Goal: Book appointment/travel/reservation

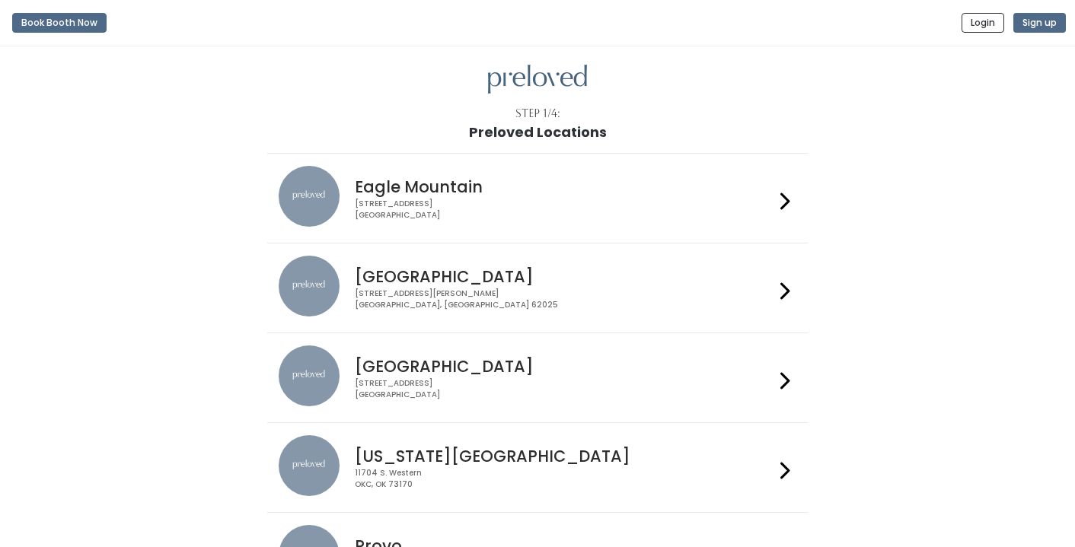
click at [592, 286] on div "Edwardsville 1500 Troy Road, Unit A‑B Edwardsville, IL 62025" at bounding box center [561, 283] width 425 height 55
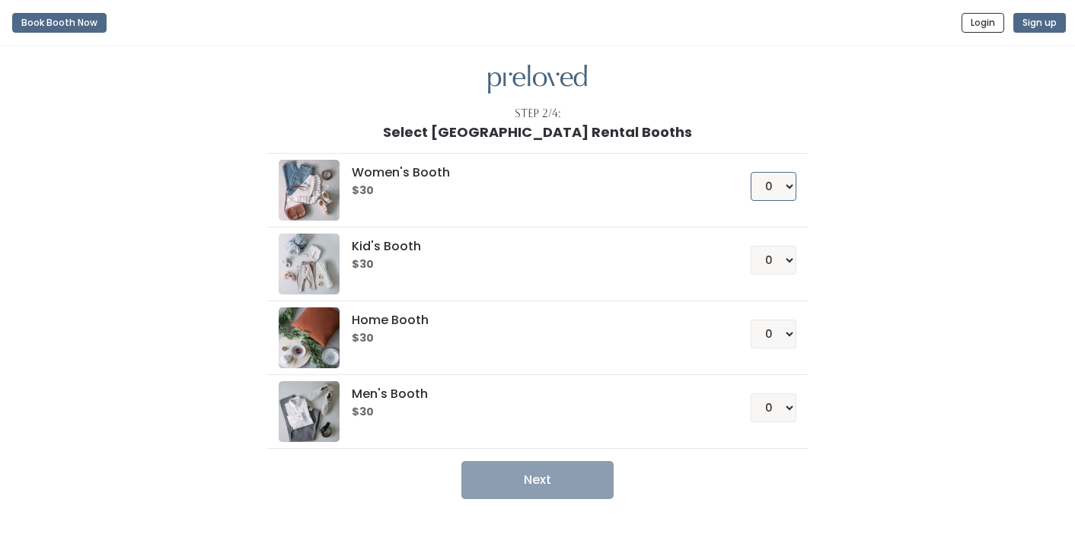
click at [780, 188] on select "0 1 2 3 4" at bounding box center [774, 186] width 46 height 29
select select "1"
click at [549, 483] on button "Next" at bounding box center [537, 480] width 152 height 38
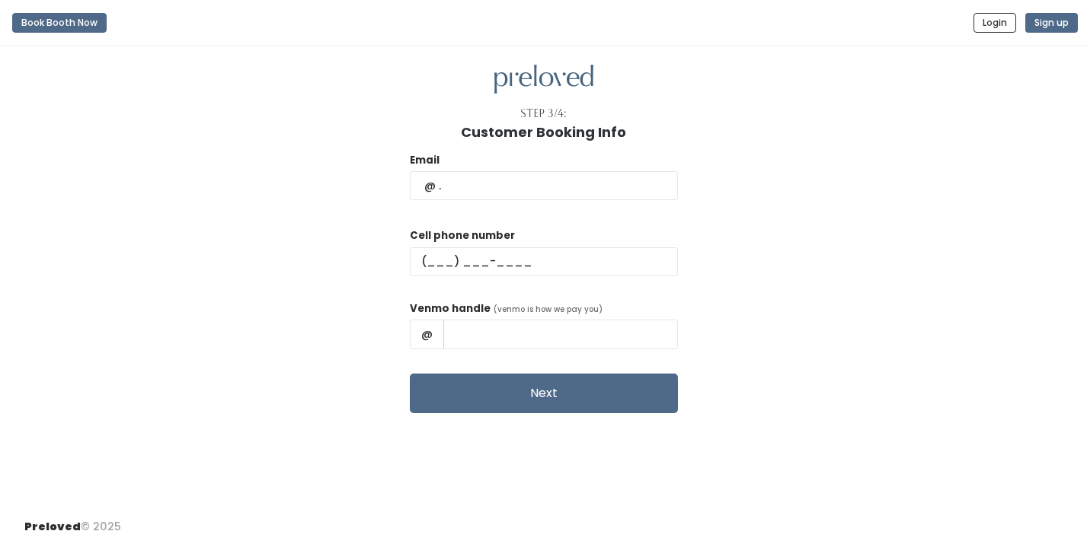
click at [516, 209] on div "Email" at bounding box center [544, 184] width 268 height 64
click at [517, 188] on input "text" at bounding box center [544, 185] width 268 height 29
type input "samanthanicholson@outlook.com"
type input "(920) 489-7689"
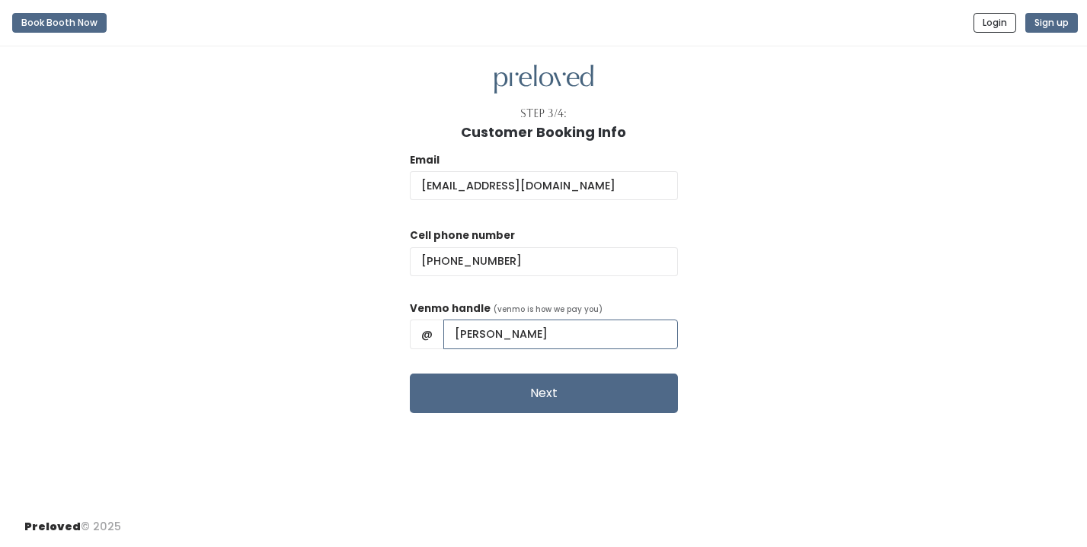
click at [617, 337] on input "Samantha Nicholson" at bounding box center [560, 334] width 235 height 29
click at [554, 336] on input "Samantha Nicholson-52" at bounding box center [560, 334] width 235 height 29
click at [503, 336] on input "Samantha-Nicholson-52" at bounding box center [560, 334] width 235 height 29
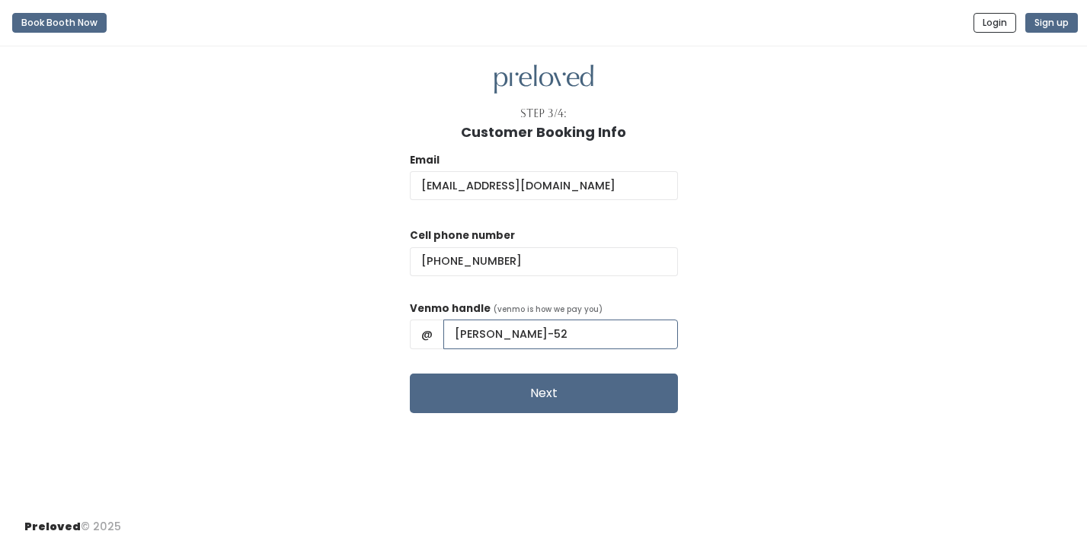
scroll to position [0, 0]
type input "Samantha-Nicholson-52"
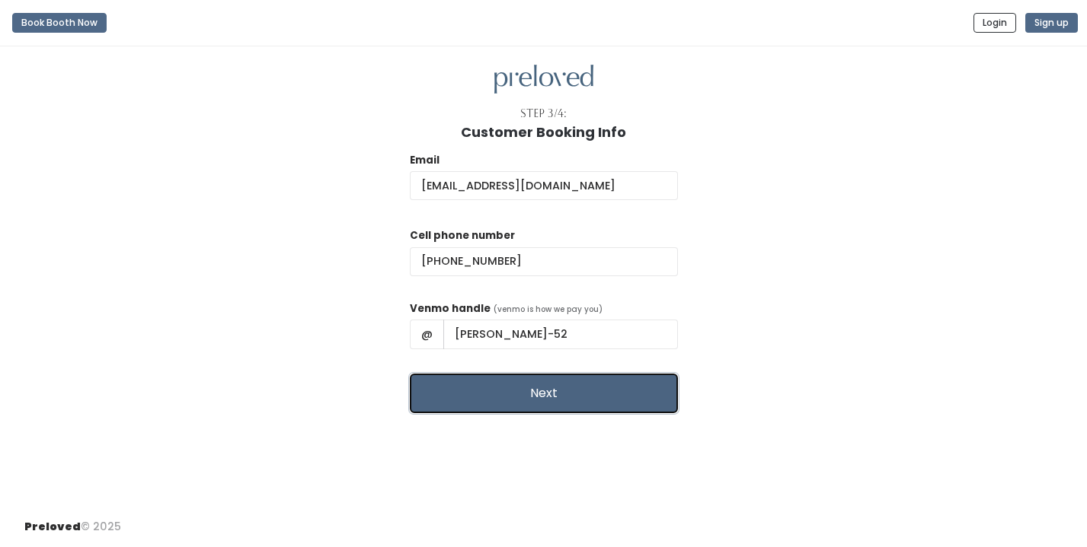
click at [528, 391] on button "Next" at bounding box center [544, 394] width 268 height 40
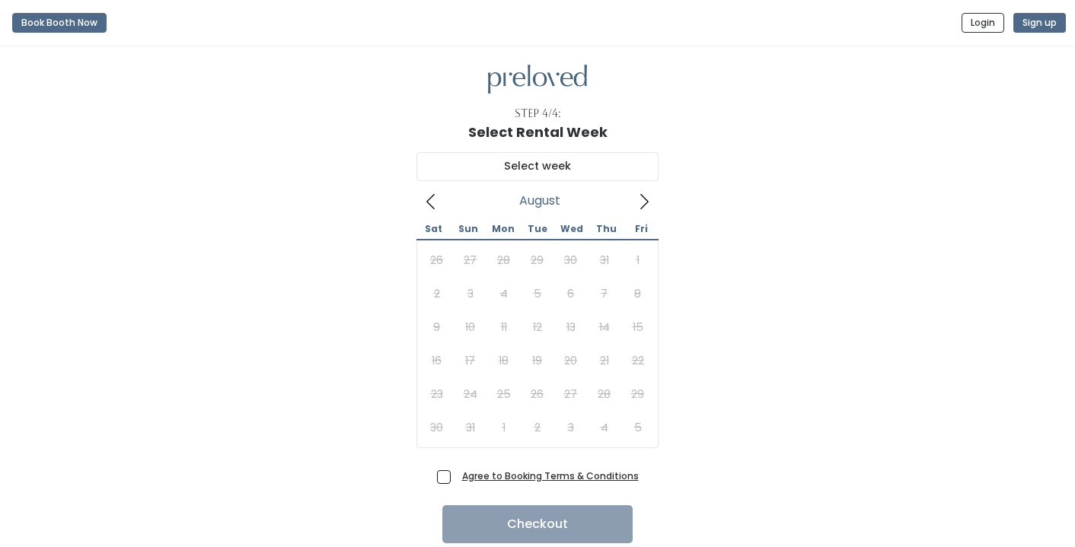
click at [639, 203] on icon at bounding box center [644, 201] width 17 height 17
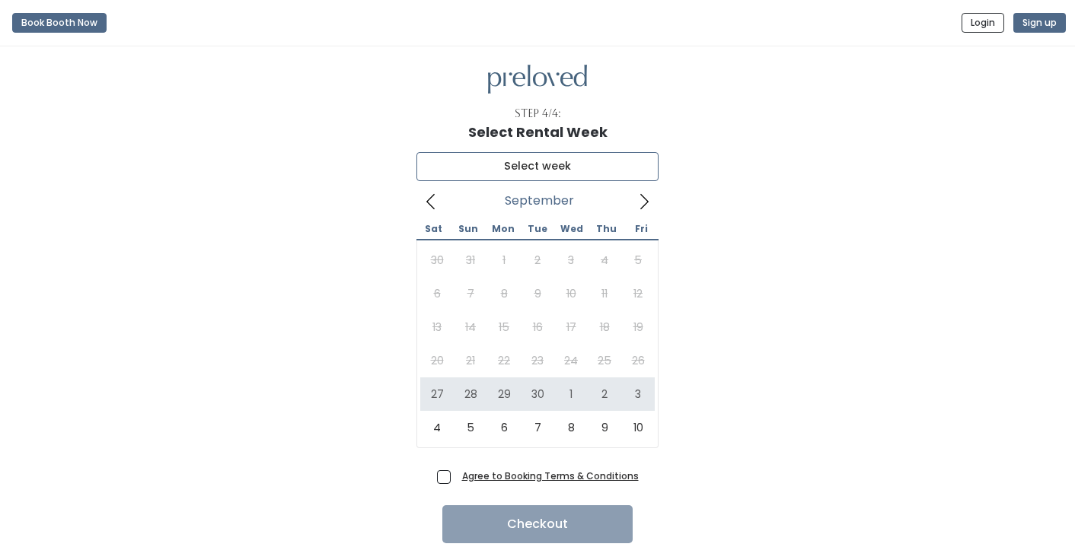
type input "[DATE] to [DATE]"
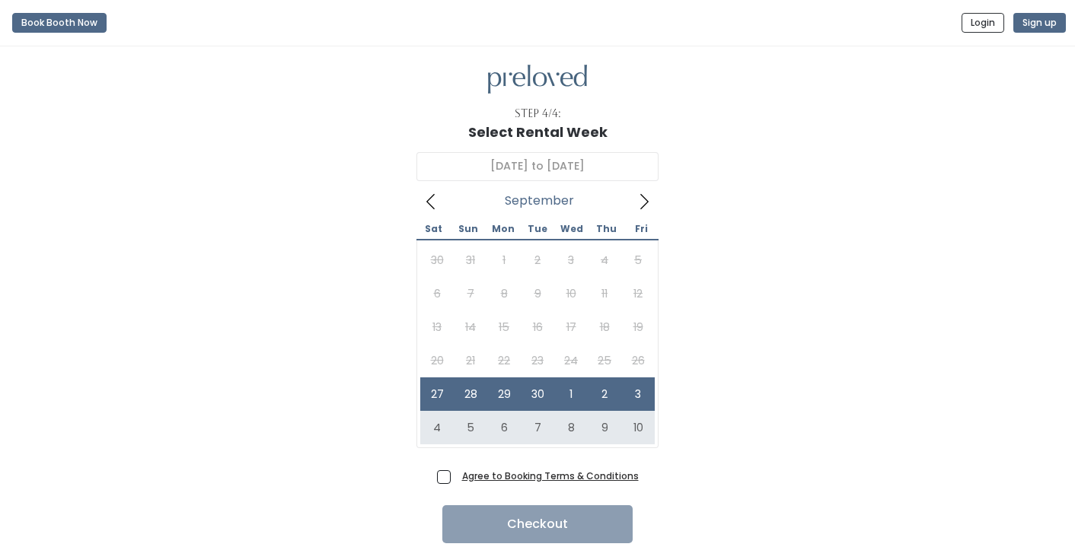
click at [456, 483] on span "Agree to Booking Terms & Conditions" at bounding box center [547, 475] width 183 height 15
click at [456, 478] on input "Agree to Booking Terms & Conditions" at bounding box center [461, 473] width 10 height 10
checkbox input "true"
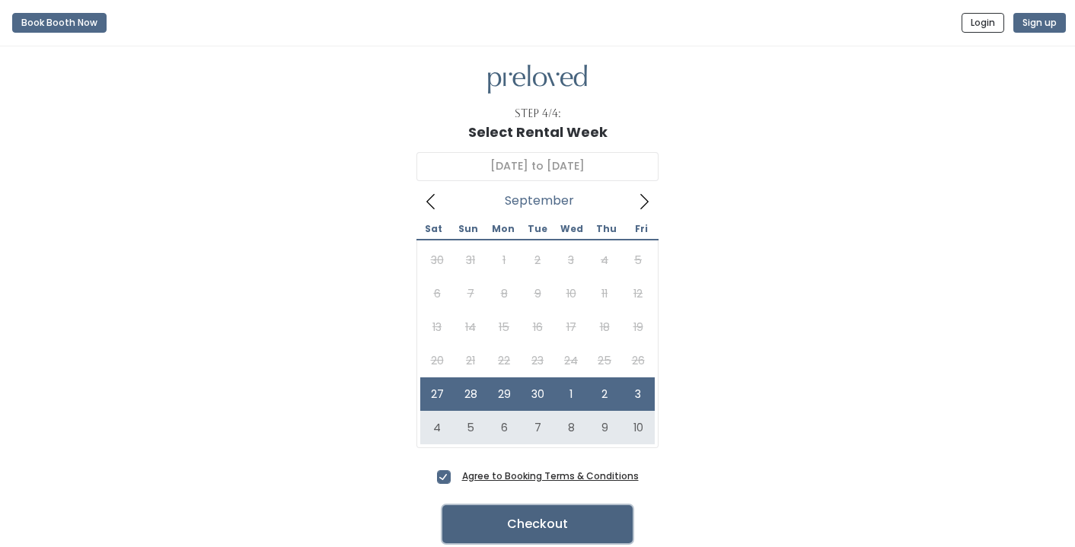
click at [537, 517] on button "Checkout" at bounding box center [537, 525] width 190 height 38
